Goal: Information Seeking & Learning: Learn about a topic

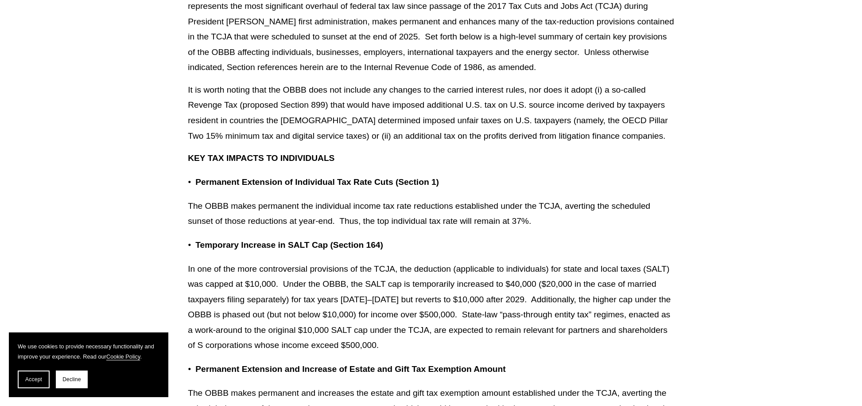
scroll to position [310, 0]
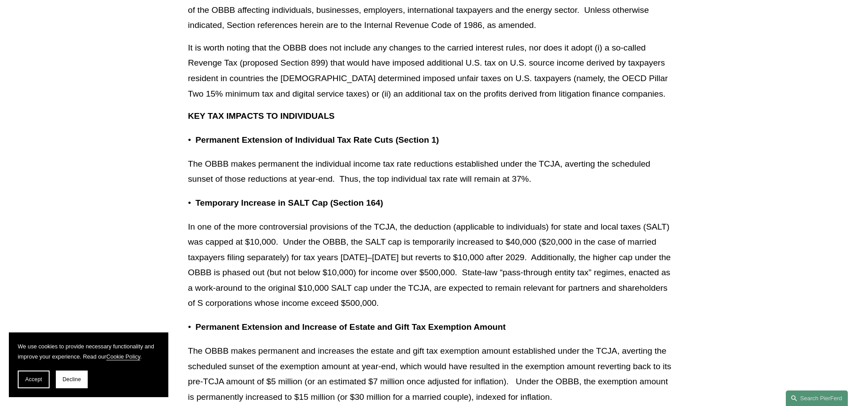
drag, startPoint x: 39, startPoint y: 381, endPoint x: 47, endPoint y: 375, distance: 10.1
click at [39, 381] on span "Accept" at bounding box center [33, 379] width 17 height 6
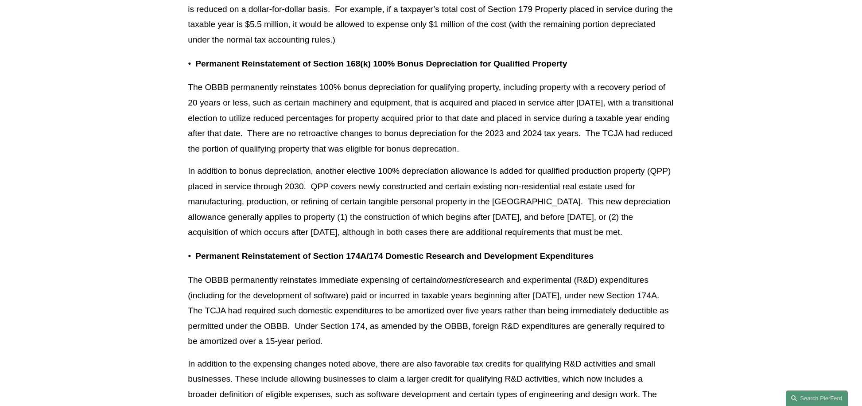
scroll to position [1019, 0]
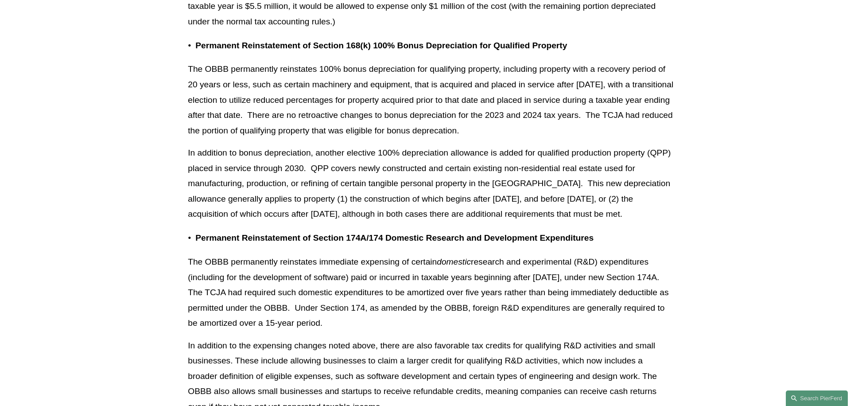
drag, startPoint x: 318, startPoint y: 148, endPoint x: 284, endPoint y: 137, distance: 35.0
click at [316, 148] on p "In addition to bonus depreciation, another elective 100% depreciation allowance…" at bounding box center [431, 183] width 486 height 77
click at [202, 70] on p "The OBBB permanently reinstates 100% bonus depreciation for qualifying property…" at bounding box center [431, 100] width 486 height 77
drag, startPoint x: 187, startPoint y: 70, endPoint x: 627, endPoint y: 215, distance: 463.3
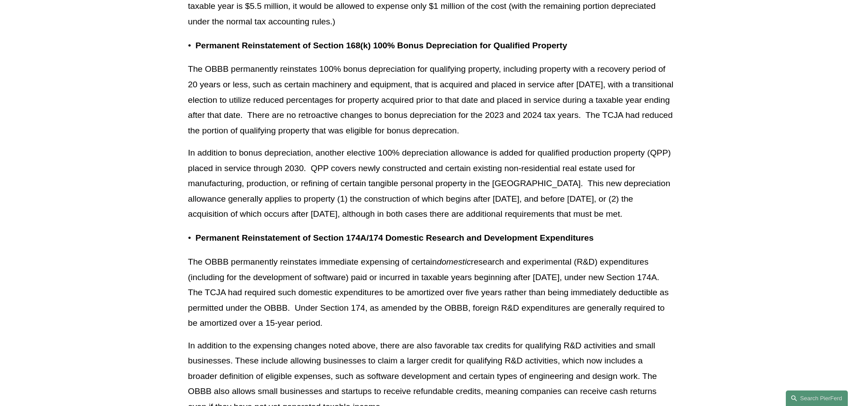
click at [331, 190] on p "In addition to bonus depreciation, another elective 100% depreciation allowance…" at bounding box center [431, 183] width 486 height 77
click at [328, 176] on p "In addition to bonus depreciation, another elective 100% depreciation allowance…" at bounding box center [431, 183] width 486 height 77
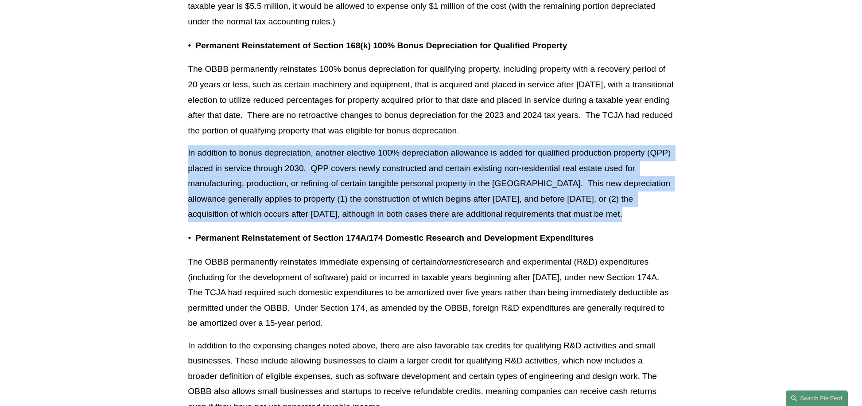
click at [328, 176] on p "In addition to bonus depreciation, another elective 100% depreciation allowance…" at bounding box center [431, 183] width 486 height 77
drag, startPoint x: 328, startPoint y: 176, endPoint x: 342, endPoint y: 196, distance: 24.5
click at [342, 196] on p "In addition to bonus depreciation, another elective 100% depreciation allowance…" at bounding box center [431, 183] width 486 height 77
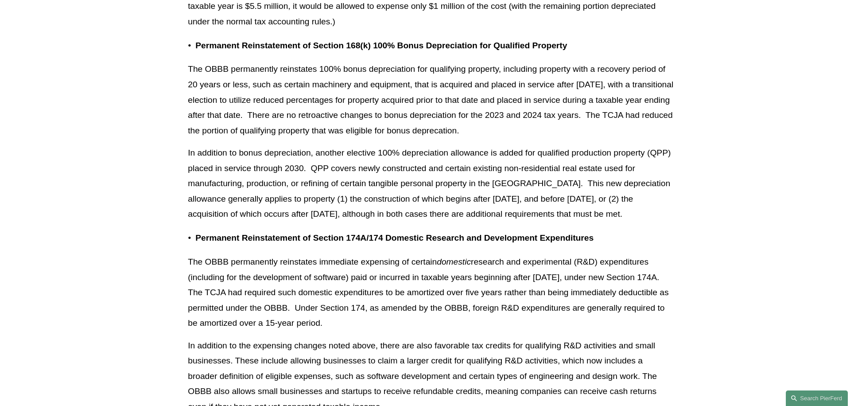
click at [379, 282] on p "The OBBB permanently reinstates immediate expensing of certain domestic researc…" at bounding box center [431, 292] width 486 height 77
click at [379, 281] on p "The OBBB permanently reinstates immediate expensing of certain domestic researc…" at bounding box center [431, 292] width 486 height 77
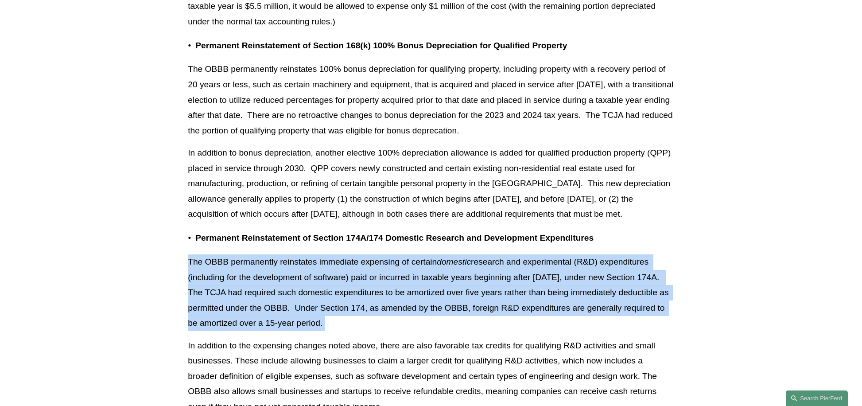
click at [379, 281] on p "The OBBB permanently reinstates immediate expensing of certain domestic researc…" at bounding box center [431, 292] width 486 height 77
drag, startPoint x: 379, startPoint y: 281, endPoint x: 381, endPoint y: 293, distance: 11.6
click at [381, 293] on p "The OBBB permanently reinstates immediate expensing of certain domestic researc…" at bounding box center [431, 292] width 486 height 77
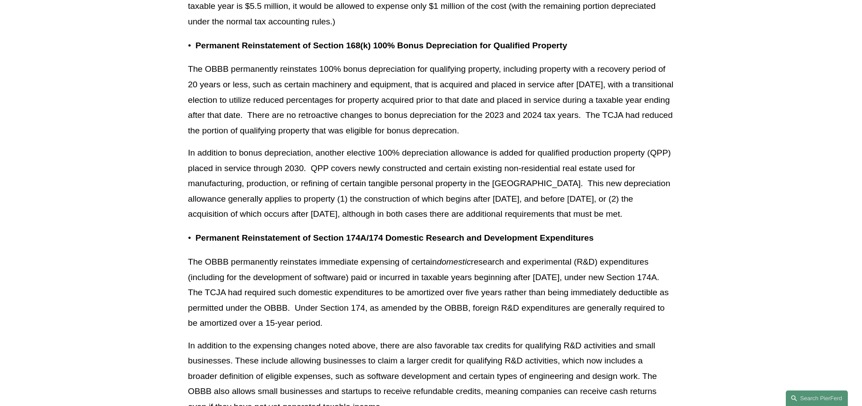
click at [393, 357] on p "In addition to the expensing changes noted above, there are also favorable tax …" at bounding box center [431, 376] width 486 height 77
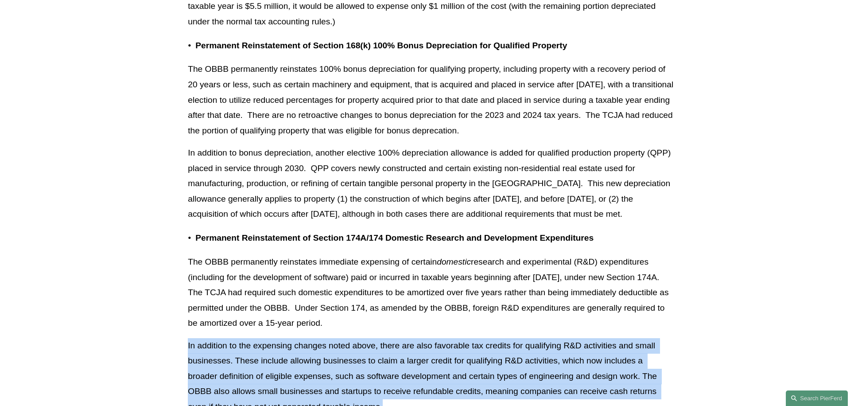
click at [393, 357] on p "In addition to the expensing changes noted above, there are also favorable tax …" at bounding box center [431, 376] width 486 height 77
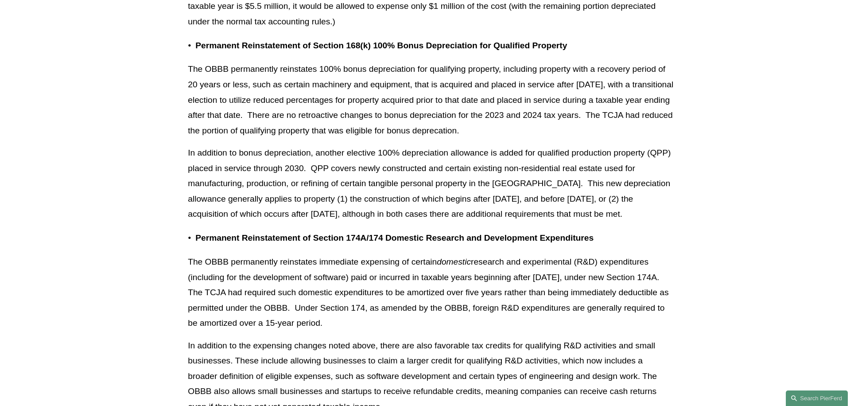
drag, startPoint x: 393, startPoint y: 357, endPoint x: 351, endPoint y: 121, distance: 239.9
click at [351, 121] on p "The OBBB permanently reinstates 100% bonus depreciation for qualifying property…" at bounding box center [431, 100] width 486 height 77
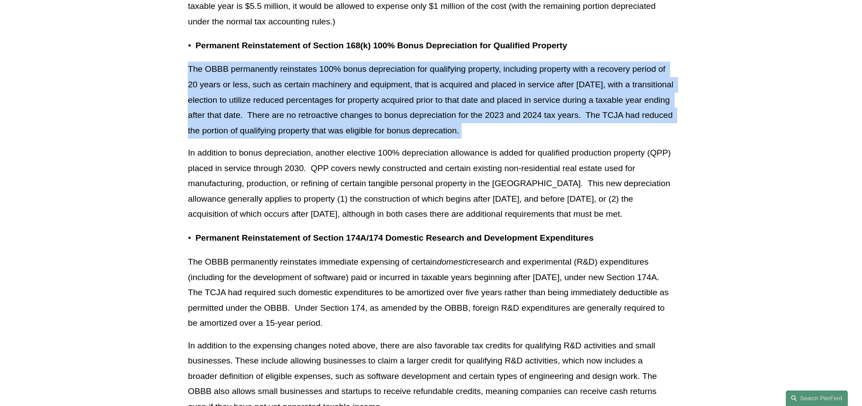
click at [351, 121] on p "The OBBB permanently reinstates 100% bonus depreciation for qualifying property…" at bounding box center [431, 100] width 486 height 77
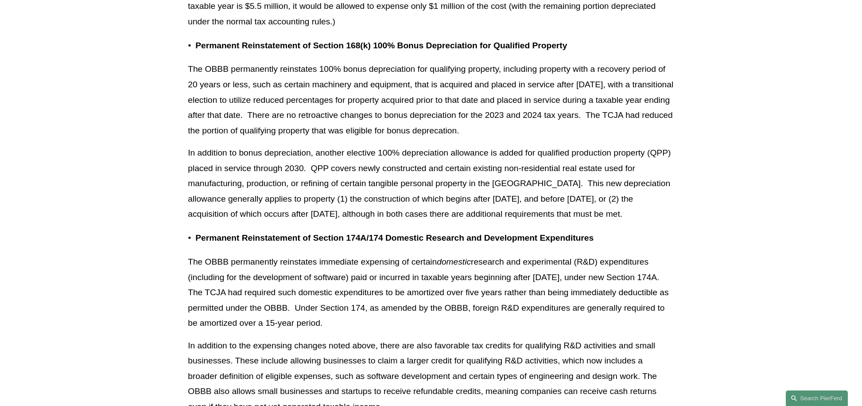
drag, startPoint x: 351, startPoint y: 121, endPoint x: 347, endPoint y: 142, distance: 21.2
click at [347, 162] on p "In addition to bonus depreciation, another elective 100% depreciation allowance…" at bounding box center [431, 183] width 486 height 77
click at [347, 161] on p "In addition to bonus depreciation, another elective 100% depreciation allowance…" at bounding box center [431, 183] width 486 height 77
click at [347, 160] on p "In addition to bonus depreciation, another elective 100% depreciation allowance…" at bounding box center [431, 183] width 486 height 77
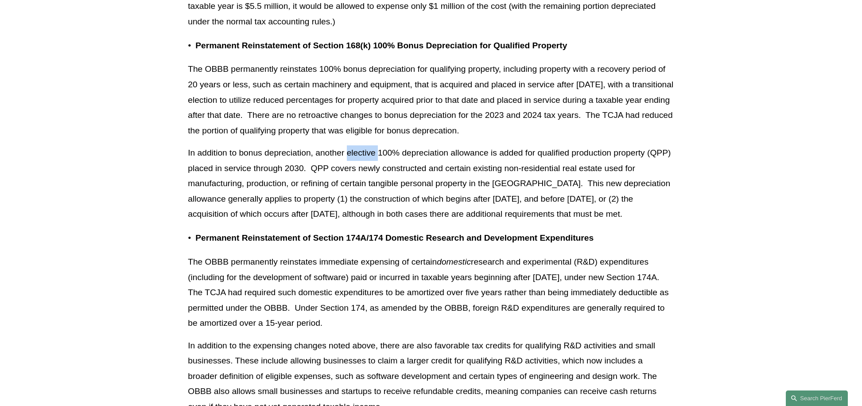
click at [347, 160] on p "In addition to bonus depreciation, another elective 100% depreciation allowance…" at bounding box center [431, 183] width 486 height 77
drag, startPoint x: 347, startPoint y: 160, endPoint x: 347, endPoint y: 165, distance: 4.9
click at [347, 165] on p "In addition to bonus depreciation, another elective 100% depreciation allowance…" at bounding box center [431, 183] width 486 height 77
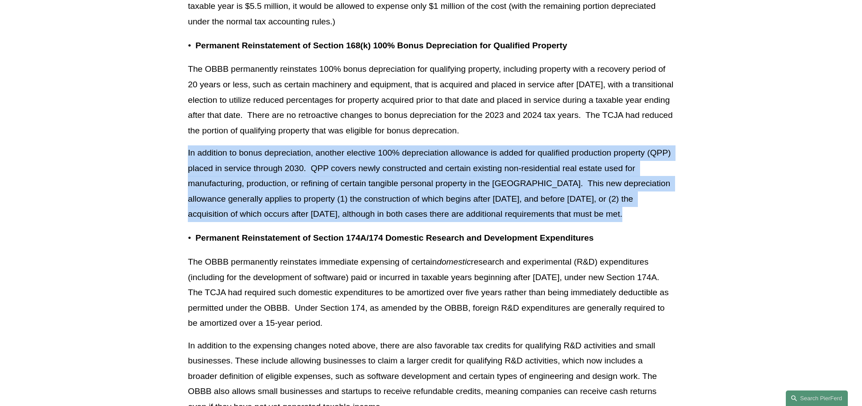
click at [347, 166] on p "In addition to bonus depreciation, another elective 100% depreciation allowance…" at bounding box center [431, 183] width 486 height 77
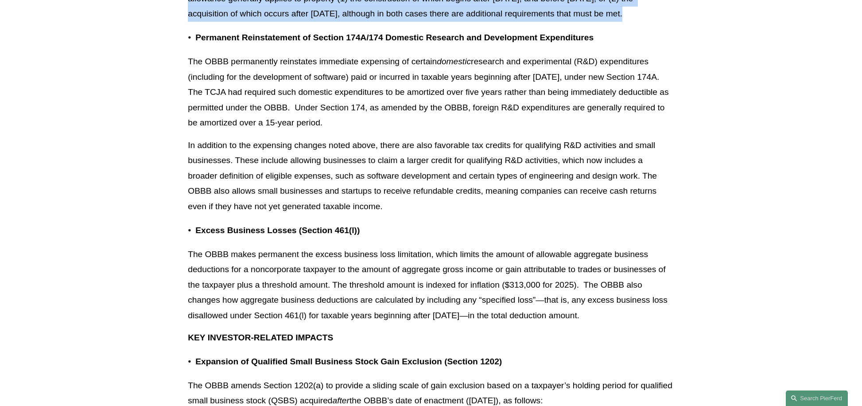
scroll to position [1240, 0]
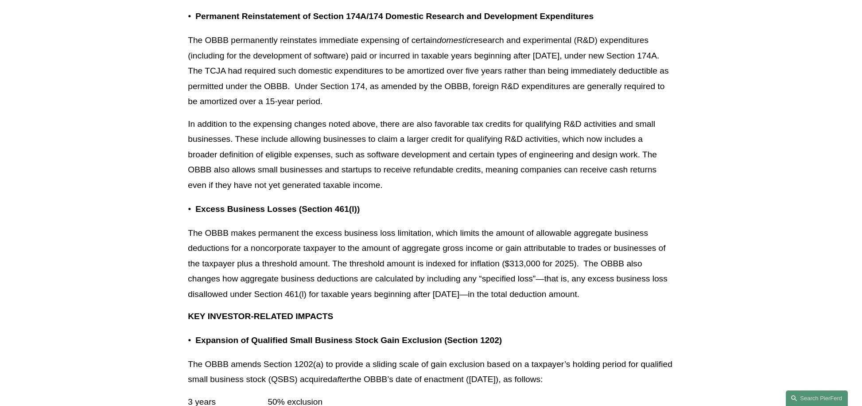
click at [374, 252] on p "The OBBB makes permanent the excess business loss limitation, which limits the …" at bounding box center [431, 264] width 486 height 77
click at [373, 250] on p "The OBBB makes permanent the excess business loss limitation, which limits the …" at bounding box center [431, 264] width 486 height 77
click at [373, 251] on p "The OBBB makes permanent the excess business loss limitation, which limits the …" at bounding box center [431, 264] width 486 height 77
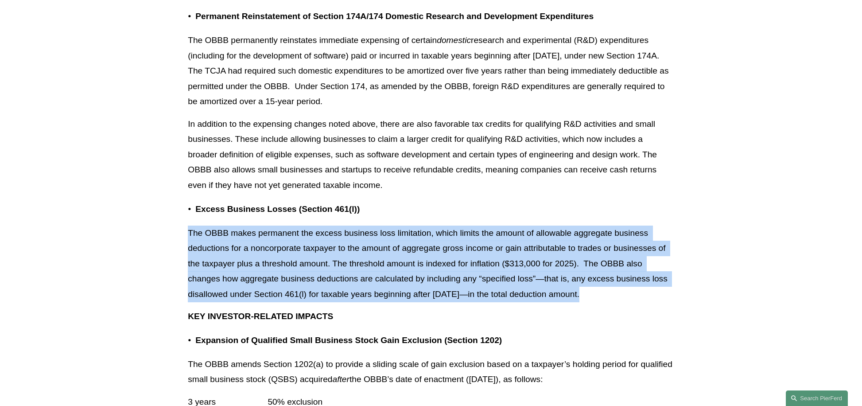
click at [373, 251] on p "The OBBB makes permanent the excess business loss limitation, which limits the …" at bounding box center [431, 264] width 486 height 77
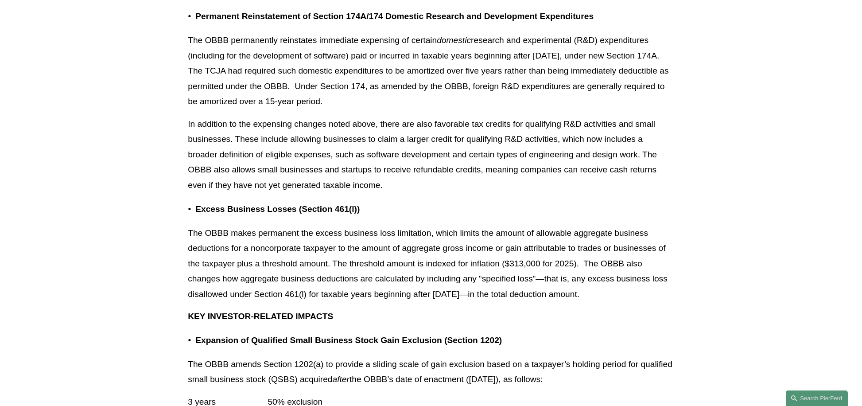
drag, startPoint x: 373, startPoint y: 251, endPoint x: 330, endPoint y: 158, distance: 102.9
click at [330, 158] on p "In addition to the expensing changes noted above, there are also favorable tax …" at bounding box center [431, 155] width 486 height 77
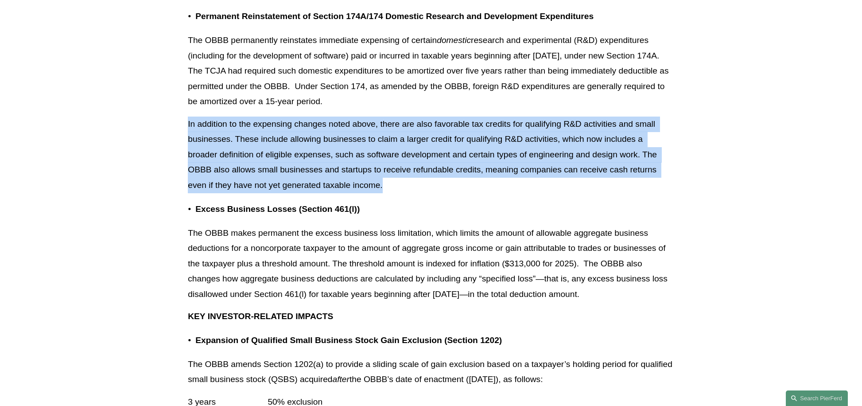
click at [330, 158] on p "In addition to the expensing changes noted above, there are also favorable tax …" at bounding box center [431, 155] width 486 height 77
drag, startPoint x: 330, startPoint y: 158, endPoint x: 328, endPoint y: 164, distance: 6.8
click at [328, 164] on p "In addition to the expensing changes noted above, there are also favorable tax …" at bounding box center [431, 155] width 486 height 77
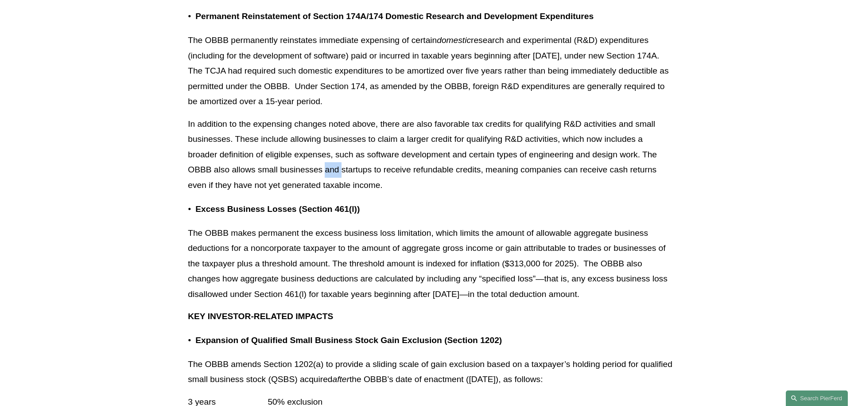
click at [328, 164] on p "In addition to the expensing changes noted above, there are also favorable tax …" at bounding box center [431, 155] width 486 height 77
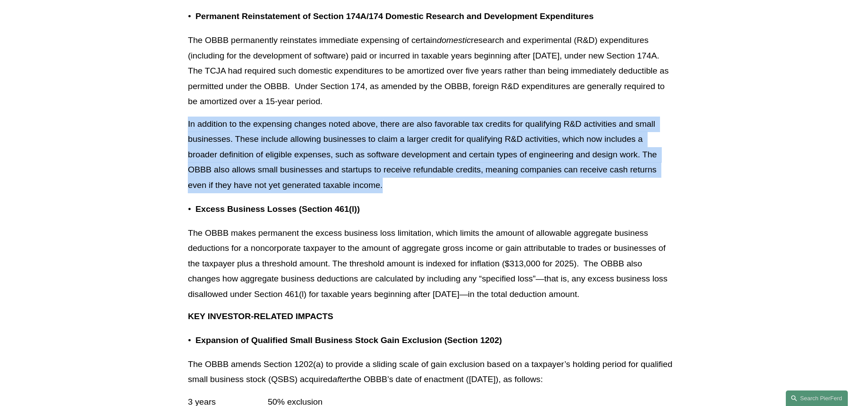
click at [328, 164] on p "In addition to the expensing changes noted above, there are also favorable tax …" at bounding box center [431, 155] width 486 height 77
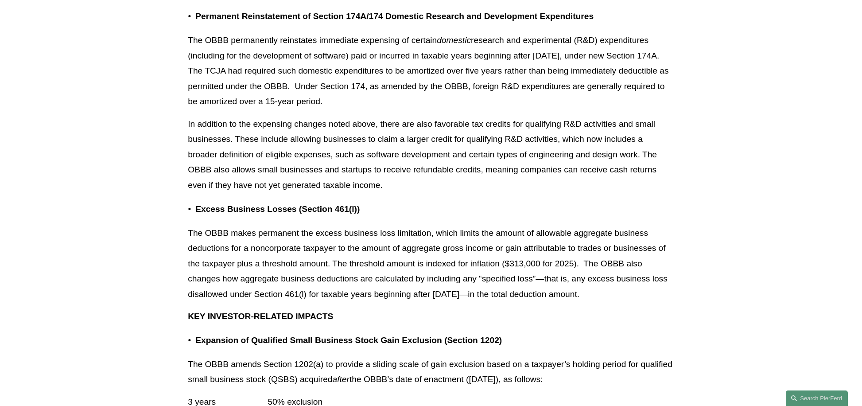
click at [433, 257] on p "The OBBB makes permanent the excess business loss limitation, which limits the …" at bounding box center [431, 264] width 486 height 77
click at [432, 256] on p "The OBBB makes permanent the excess business loss limitation, which limits the …" at bounding box center [431, 264] width 486 height 77
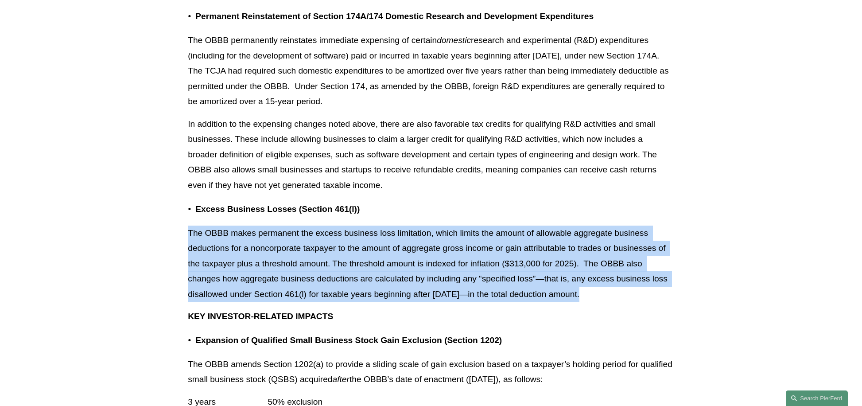
click at [432, 256] on p "The OBBB makes permanent the excess business loss limitation, which limits the …" at bounding box center [431, 264] width 486 height 77
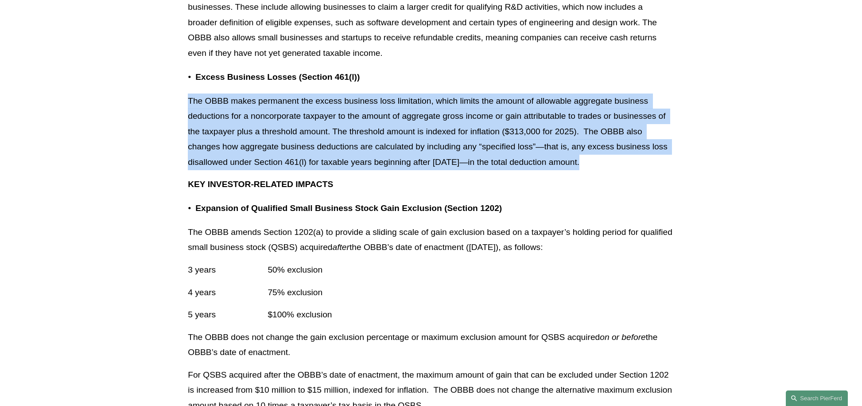
scroll to position [1373, 0]
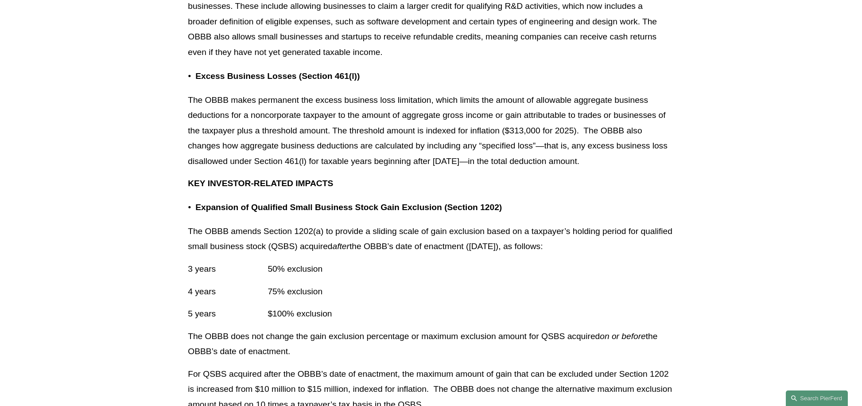
click at [370, 238] on p "The OBBB amends Section 1202(a) to provide a sliding scale of gain exclusion ba…" at bounding box center [431, 239] width 486 height 31
click at [370, 239] on p "The OBBB amends Section 1202(a) to provide a sliding scale of gain exclusion ba…" at bounding box center [431, 239] width 486 height 31
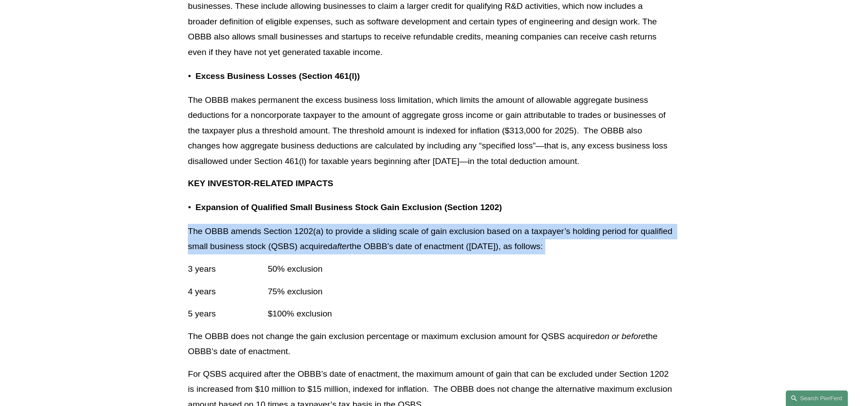
click at [370, 239] on p "The OBBB amends Section 1202(a) to provide a sliding scale of gain exclusion ba…" at bounding box center [431, 239] width 486 height 31
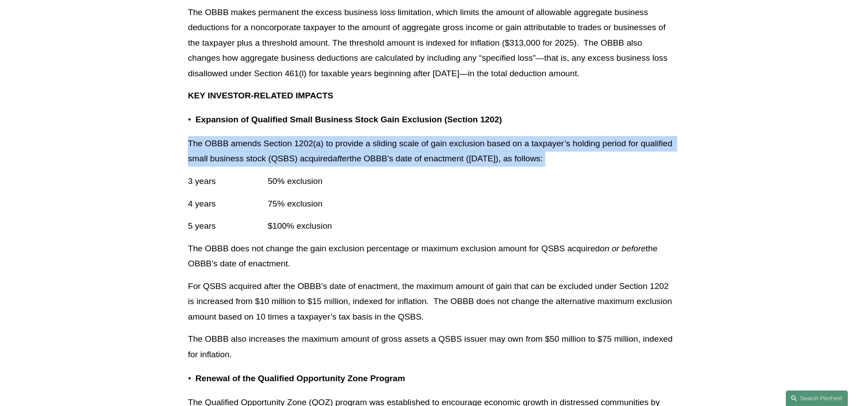
scroll to position [1462, 0]
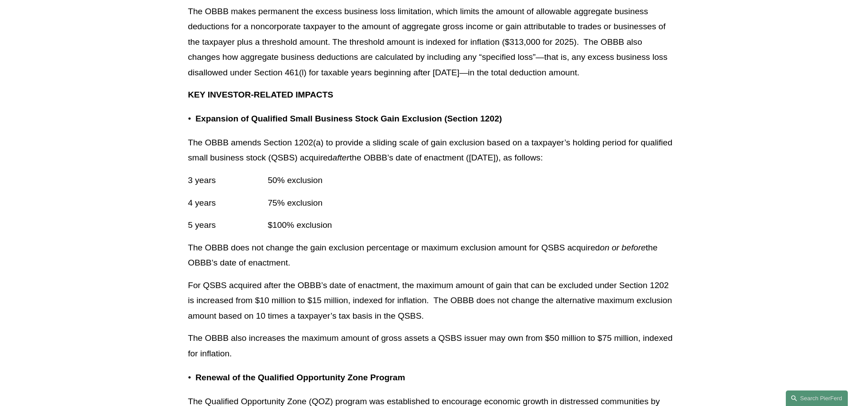
click at [346, 249] on p "The OBBB does not change the gain exclusion percentage or maximum exclusion amo…" at bounding box center [431, 255] width 486 height 31
click at [347, 249] on p "The OBBB does not change the gain exclusion percentage or maximum exclusion amo…" at bounding box center [431, 255] width 486 height 31
click at [348, 249] on p "The OBBB does not change the gain exclusion percentage or maximum exclusion amo…" at bounding box center [431, 255] width 486 height 31
click at [365, 302] on p "For QSBS acquired after the OBBB’s date of enactment, the maximum amount of gai…" at bounding box center [431, 301] width 486 height 46
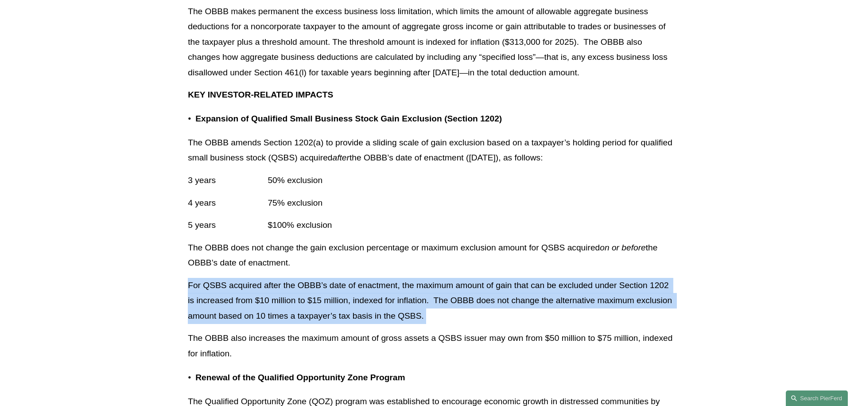
click at [365, 302] on p "For QSBS acquired after the OBBB’s date of enactment, the maximum amount of gai…" at bounding box center [431, 301] width 486 height 46
drag, startPoint x: 365, startPoint y: 302, endPoint x: 360, endPoint y: 300, distance: 5.6
click at [360, 300] on p "For QSBS acquired after the OBBB’s date of enactment, the maximum amount of gai…" at bounding box center [431, 301] width 486 height 46
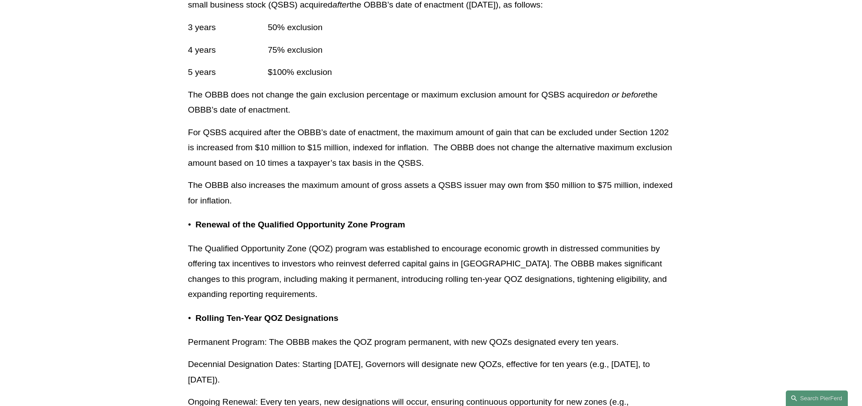
scroll to position [1639, 0]
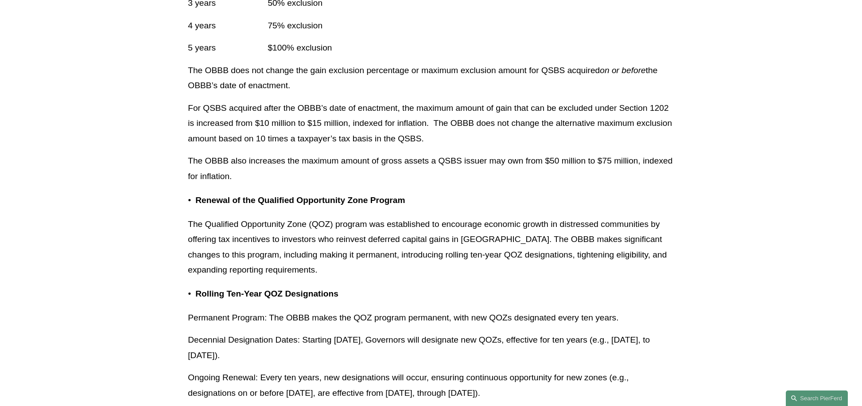
click at [331, 130] on p "For QSBS acquired after the OBBB’s date of enactment, the maximum amount of gai…" at bounding box center [431, 124] width 486 height 46
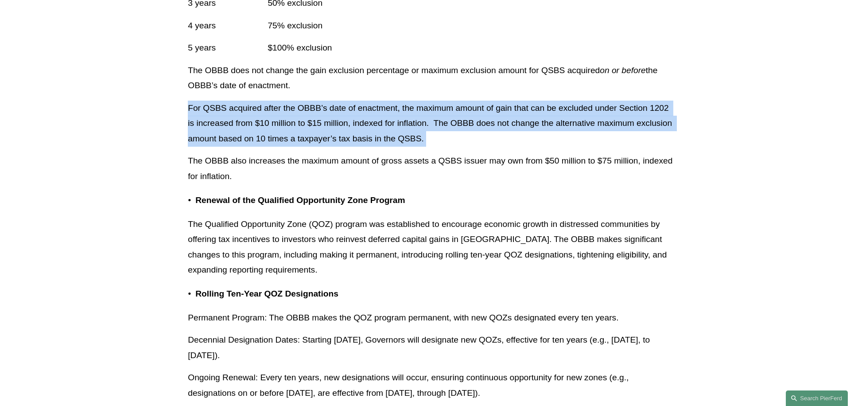
click at [331, 130] on p "For QSBS acquired after the OBBB’s date of enactment, the maximum amount of gai…" at bounding box center [431, 124] width 486 height 46
drag, startPoint x: 331, startPoint y: 130, endPoint x: 261, endPoint y: 138, distance: 70.0
click at [262, 138] on p "For QSBS acquired after the OBBB’s date of enactment, the maximum amount of gai…" at bounding box center [431, 124] width 486 height 46
click at [262, 139] on p "For QSBS acquired after the OBBB’s date of enactment, the maximum amount of gai…" at bounding box center [431, 124] width 486 height 46
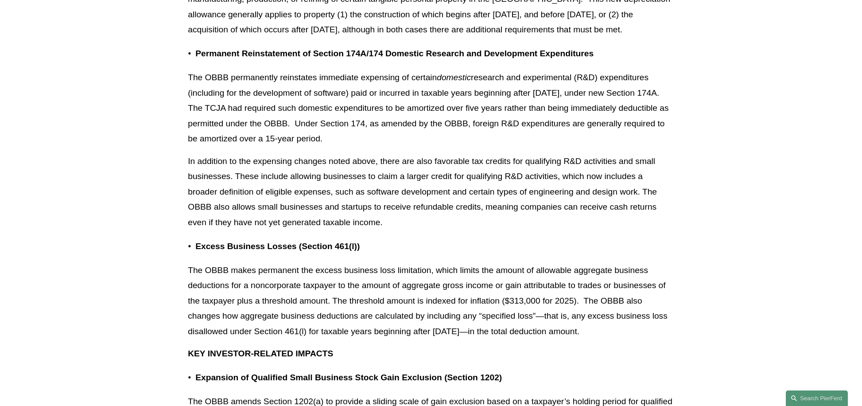
scroll to position [1196, 0]
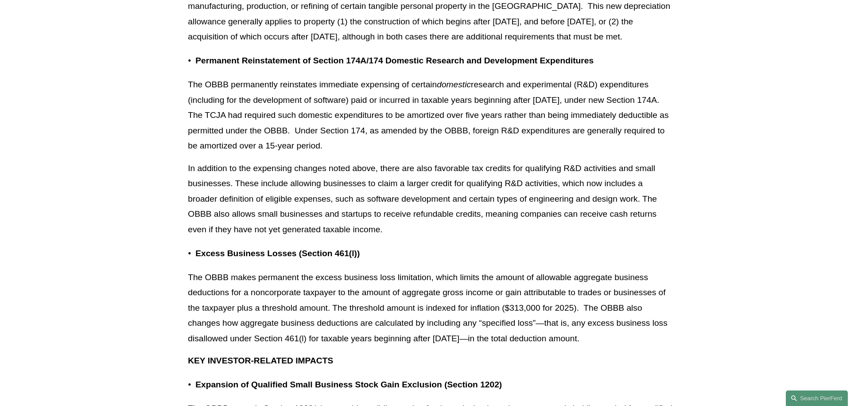
click at [276, 136] on p "The OBBB permanently reinstates immediate expensing of certain domestic researc…" at bounding box center [431, 115] width 486 height 77
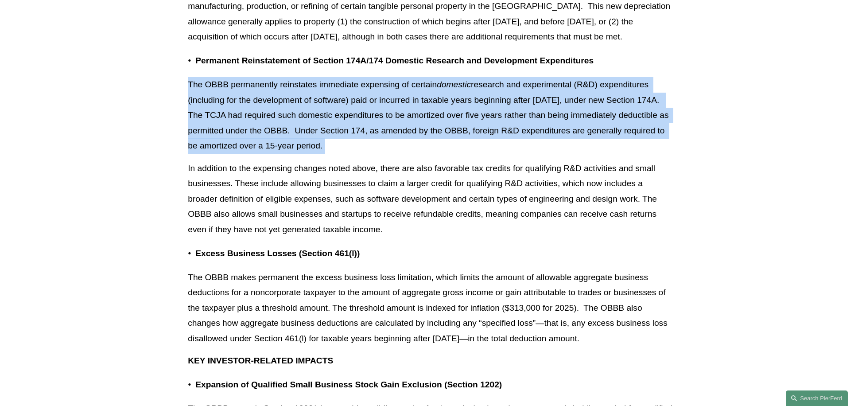
click at [276, 136] on p "The OBBB permanently reinstates immediate expensing of certain domestic researc…" at bounding box center [431, 115] width 486 height 77
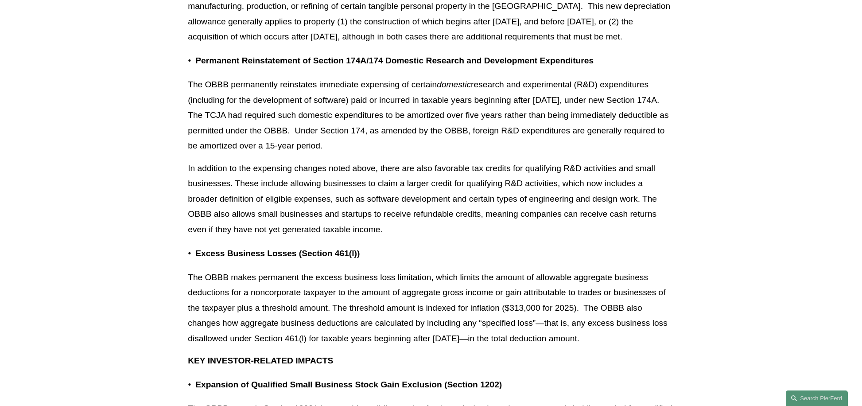
drag, startPoint x: 276, startPoint y: 136, endPoint x: 279, endPoint y: 175, distance: 39.1
click at [280, 175] on p "In addition to the expensing changes noted above, there are also favorable tax …" at bounding box center [431, 199] width 486 height 77
click at [531, 97] on p "The OBBB permanently reinstates immediate expensing of certain domestic researc…" at bounding box center [431, 115] width 486 height 77
click at [530, 95] on p "The OBBB permanently reinstates immediate expensing of certain domestic researc…" at bounding box center [431, 115] width 486 height 77
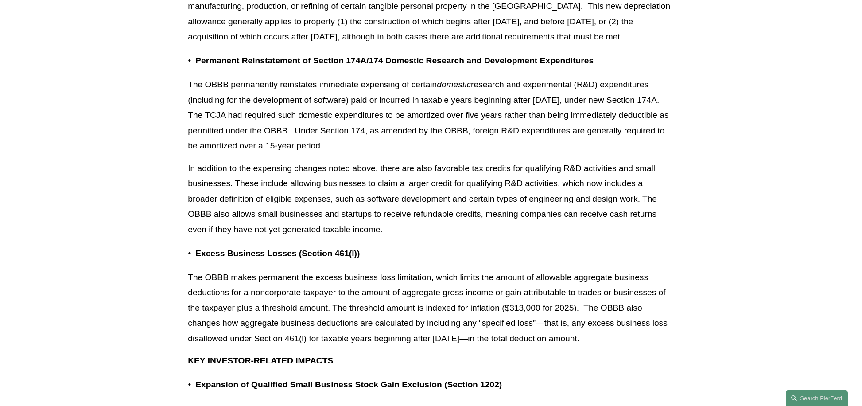
click at [528, 110] on p "The OBBB permanently reinstates immediate expensing of certain domestic researc…" at bounding box center [431, 115] width 486 height 77
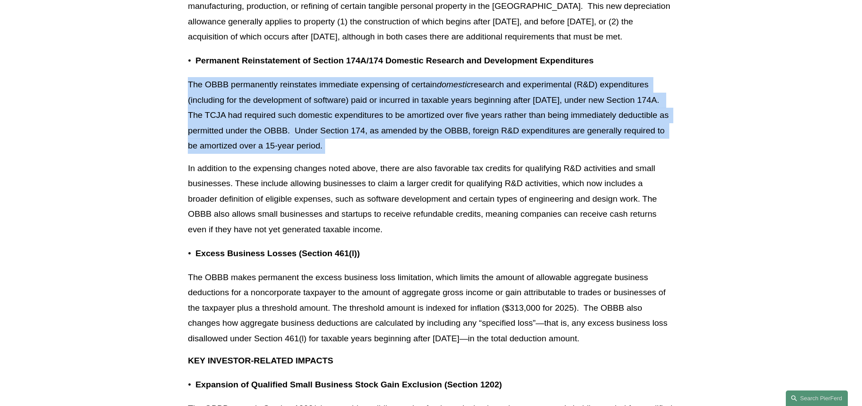
click at [528, 110] on p "The OBBB permanently reinstates immediate expensing of certain domestic researc…" at bounding box center [431, 115] width 486 height 77
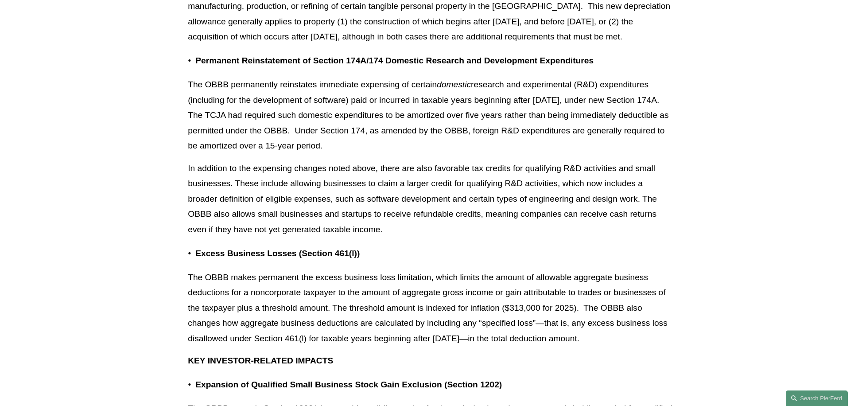
drag, startPoint x: 528, startPoint y: 110, endPoint x: 522, endPoint y: 162, distance: 52.6
click at [522, 162] on p "In addition to the expensing changes noted above, there are also favorable tax …" at bounding box center [431, 199] width 486 height 77
click at [515, 186] on p "In addition to the expensing changes noted above, there are also favorable tax …" at bounding box center [431, 199] width 486 height 77
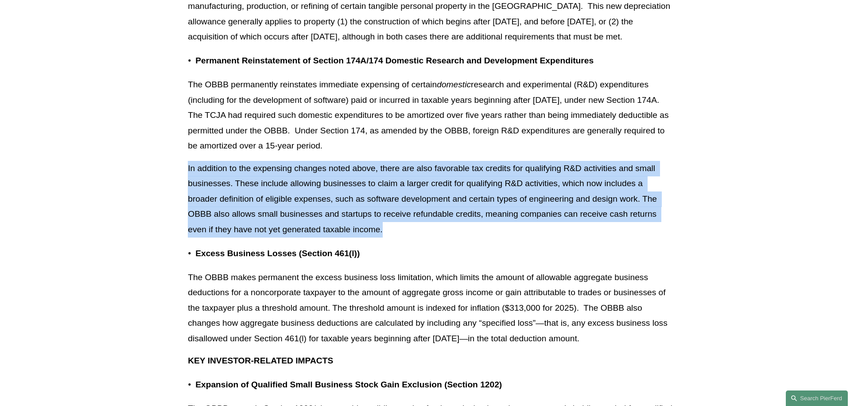
click at [515, 186] on p "In addition to the expensing changes noted above, there are also favorable tax …" at bounding box center [431, 199] width 486 height 77
drag, startPoint x: 515, startPoint y: 186, endPoint x: 514, endPoint y: 213, distance: 27.5
click at [514, 213] on p "In addition to the expensing changes noted above, there are also favorable tax …" at bounding box center [431, 199] width 486 height 77
click at [499, 216] on p "In addition to the expensing changes noted above, there are also favorable tax …" at bounding box center [431, 199] width 486 height 77
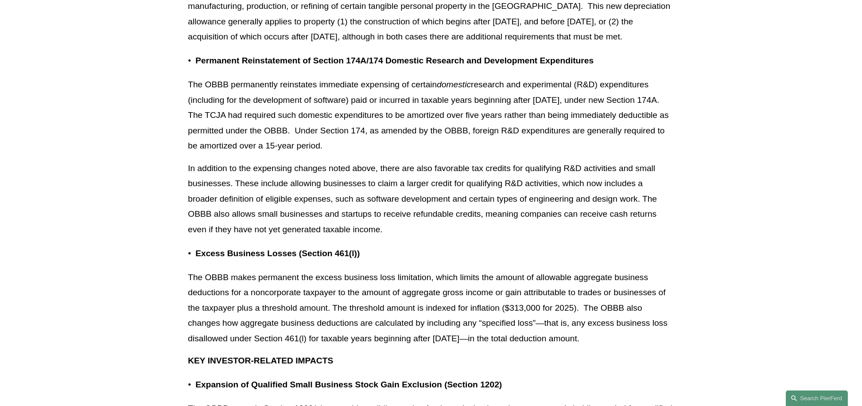
click at [493, 289] on p "The OBBB makes permanent the excess business loss limitation, which limits the …" at bounding box center [431, 308] width 486 height 77
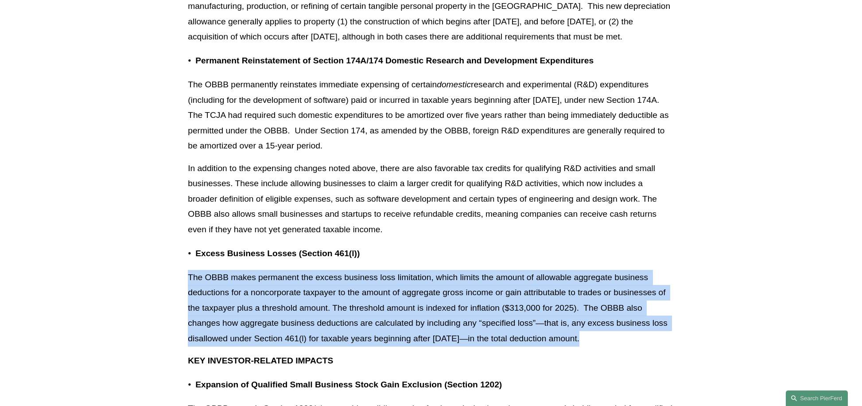
click at [493, 289] on p "The OBBB makes permanent the excess business loss limitation, which limits the …" at bounding box center [431, 308] width 486 height 77
drag, startPoint x: 493, startPoint y: 289, endPoint x: 490, endPoint y: 296, distance: 7.1
click at [490, 296] on p "The OBBB makes permanent the excess business loss limitation, which limits the …" at bounding box center [431, 308] width 486 height 77
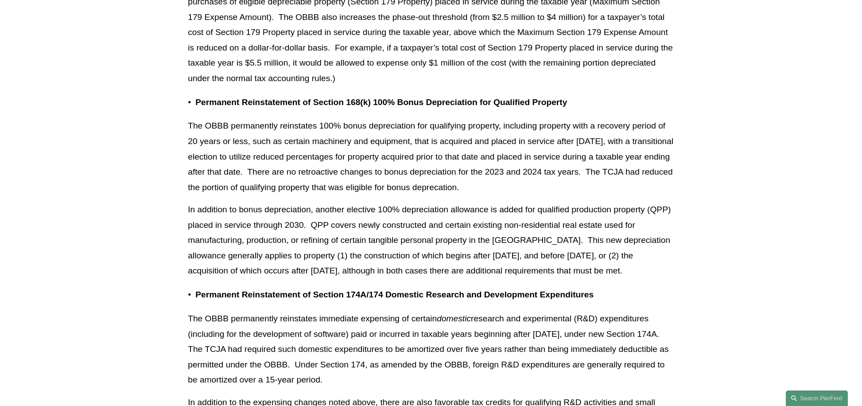
scroll to position [930, 0]
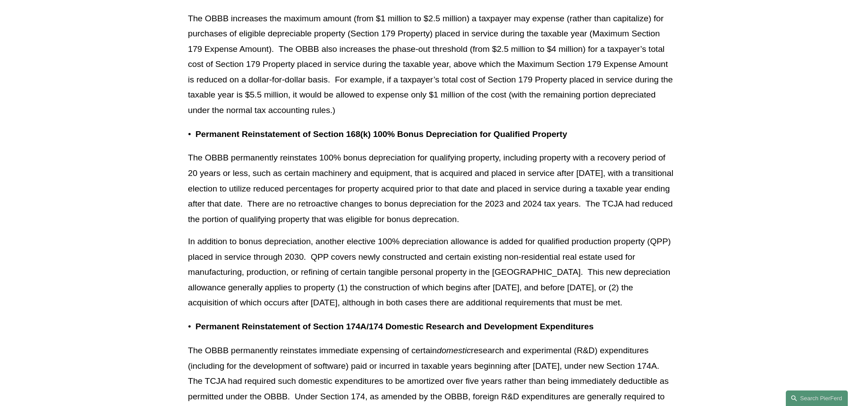
click at [369, 65] on p "The OBBB increases the maximum amount (from $1 million to $2.5 million) a taxpa…" at bounding box center [431, 64] width 486 height 107
click at [369, 66] on p "The OBBB increases the maximum amount (from $1 million to $2.5 million) a taxpa…" at bounding box center [431, 64] width 486 height 107
drag, startPoint x: 369, startPoint y: 66, endPoint x: 371, endPoint y: 72, distance: 6.0
click at [369, 67] on p "The OBBB increases the maximum amount (from $1 million to $2.5 million) a taxpa…" at bounding box center [431, 64] width 486 height 107
click at [365, 64] on p "The OBBB increases the maximum amount (from $1 million to $2.5 million) a taxpa…" at bounding box center [431, 64] width 486 height 107
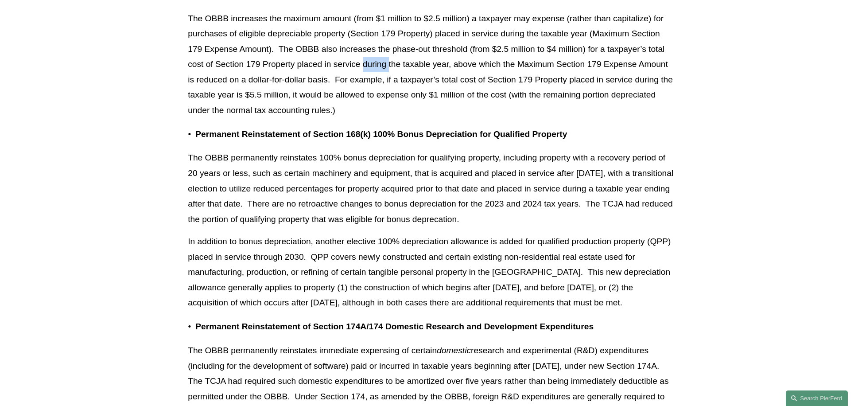
click at [365, 64] on p "The OBBB increases the maximum amount (from $1 million to $2.5 million) a taxpa…" at bounding box center [431, 64] width 486 height 107
drag, startPoint x: 365, startPoint y: 64, endPoint x: 351, endPoint y: 62, distance: 13.9
click at [351, 62] on p "The OBBB increases the maximum amount (from $1 million to $2.5 million) a taxpa…" at bounding box center [431, 64] width 486 height 107
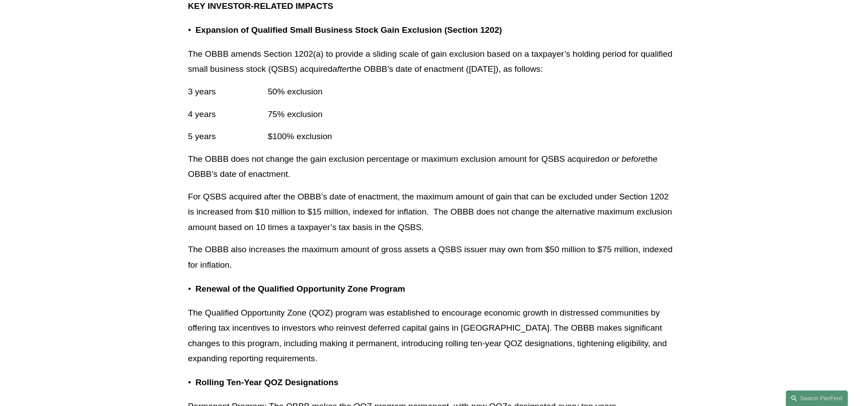
scroll to position [1329, 0]
